Goal: Find specific page/section: Find specific page/section

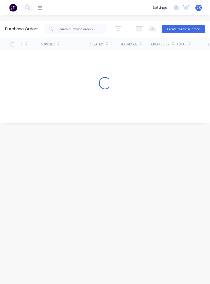
scroll to position [8, 0]
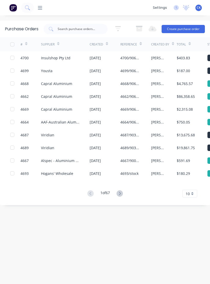
click at [89, 26] on input "text" at bounding box center [78, 28] width 43 height 5
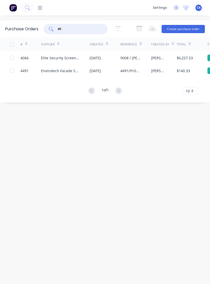
type input "4"
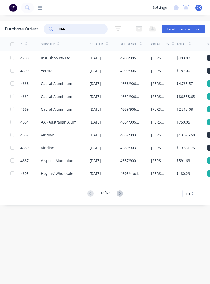
type input "9066"
click at [178, 81] on div "$4,765.57" at bounding box center [185, 83] width 16 height 5
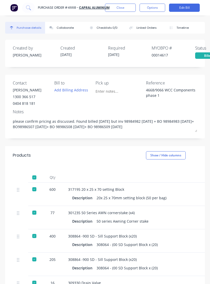
type textarea "x"
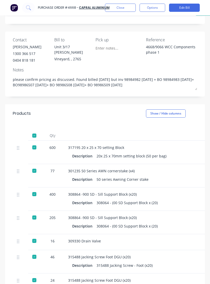
scroll to position [47, 0]
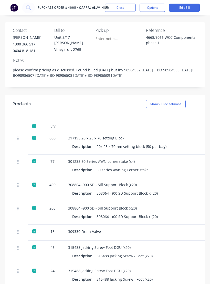
click at [193, 201] on div "308864 -900 SD - Sill Support Block (x20) Description 308064 - (00 SD Support B…" at bounding box center [179, 212] width 231 height 23
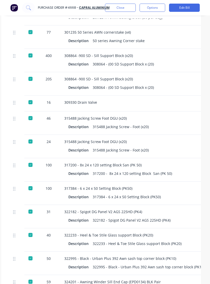
scroll to position [182, 4]
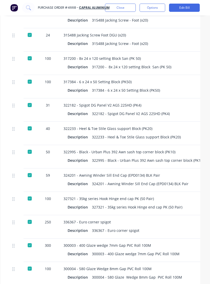
click at [195, 219] on div "336367 - Euro corner spigot" at bounding box center [175, 221] width 223 height 5
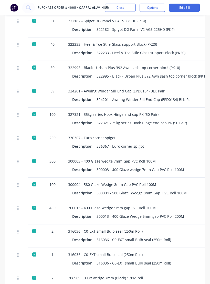
click at [193, 205] on div "300013 - 400 Glaze Wedge 5mm gap PVC Roll 200M" at bounding box center [179, 207] width 223 height 5
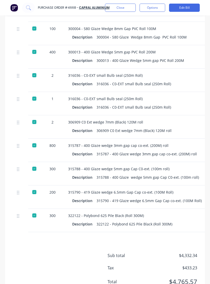
scroll to position [529, 0]
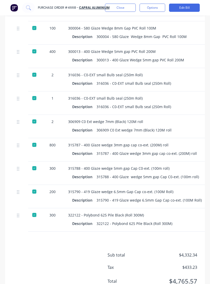
click at [116, 9] on button "Close" at bounding box center [120, 8] width 31 height 8
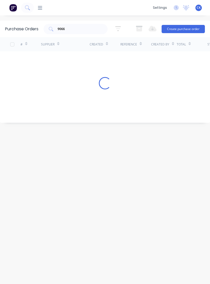
click at [81, 26] on input "9066" at bounding box center [78, 28] width 43 height 5
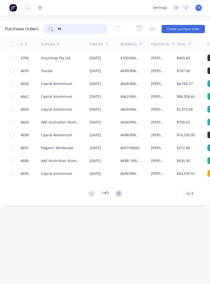
type input "9"
